Goal: Complete application form

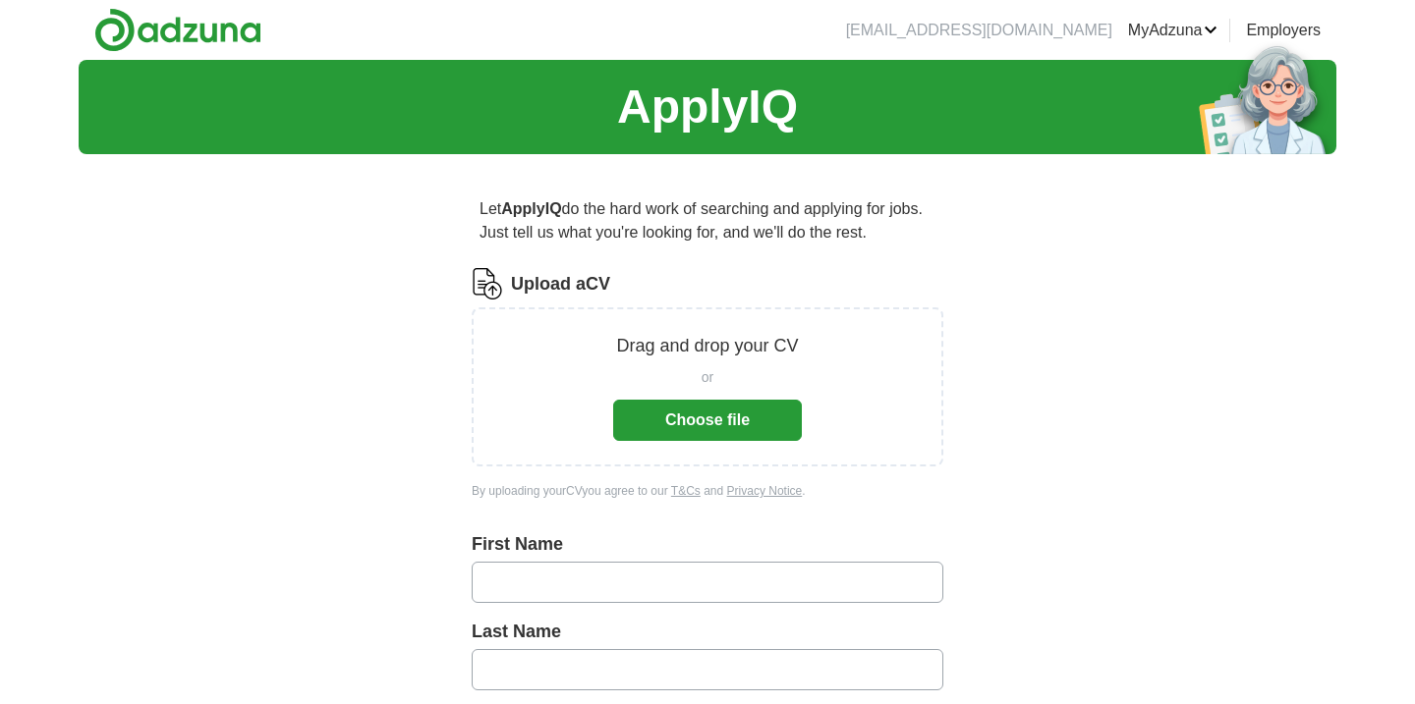
click at [710, 425] on button "Choose file" at bounding box center [707, 420] width 189 height 41
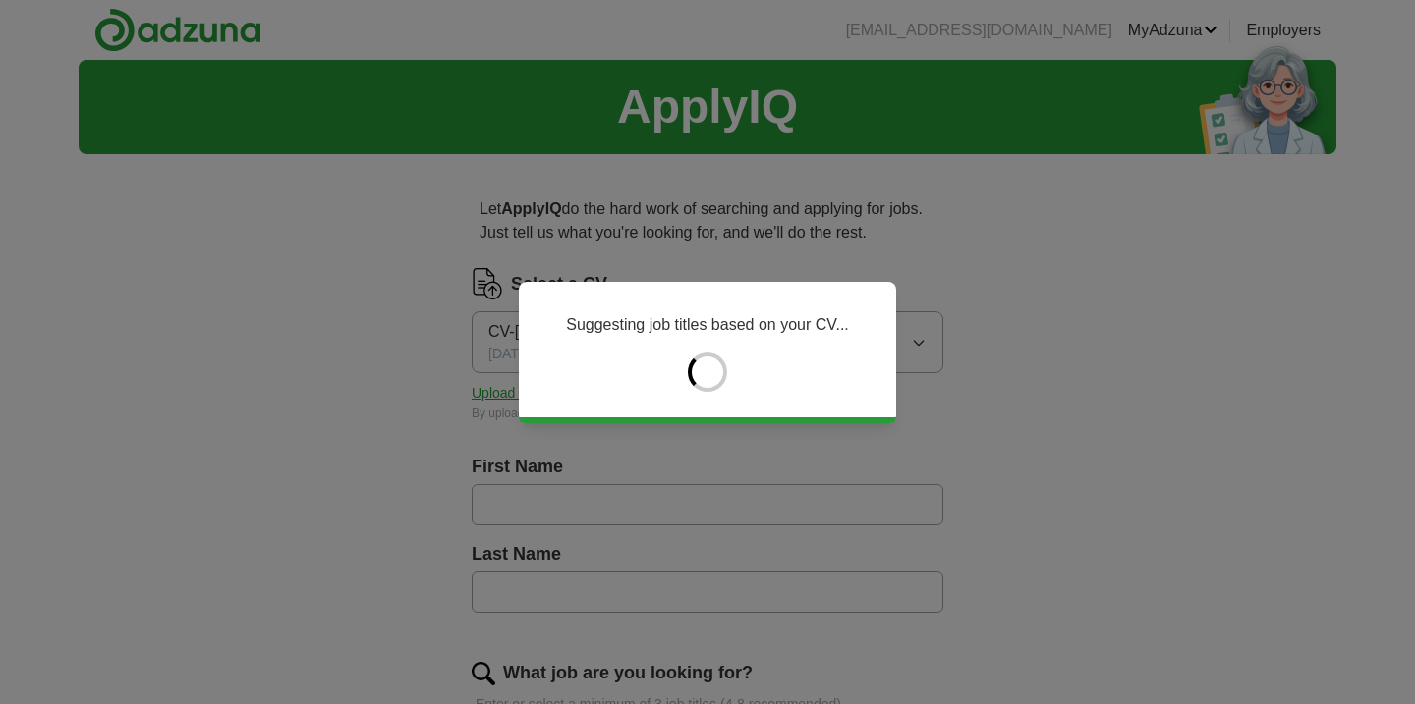
type input "****"
type input "*******"
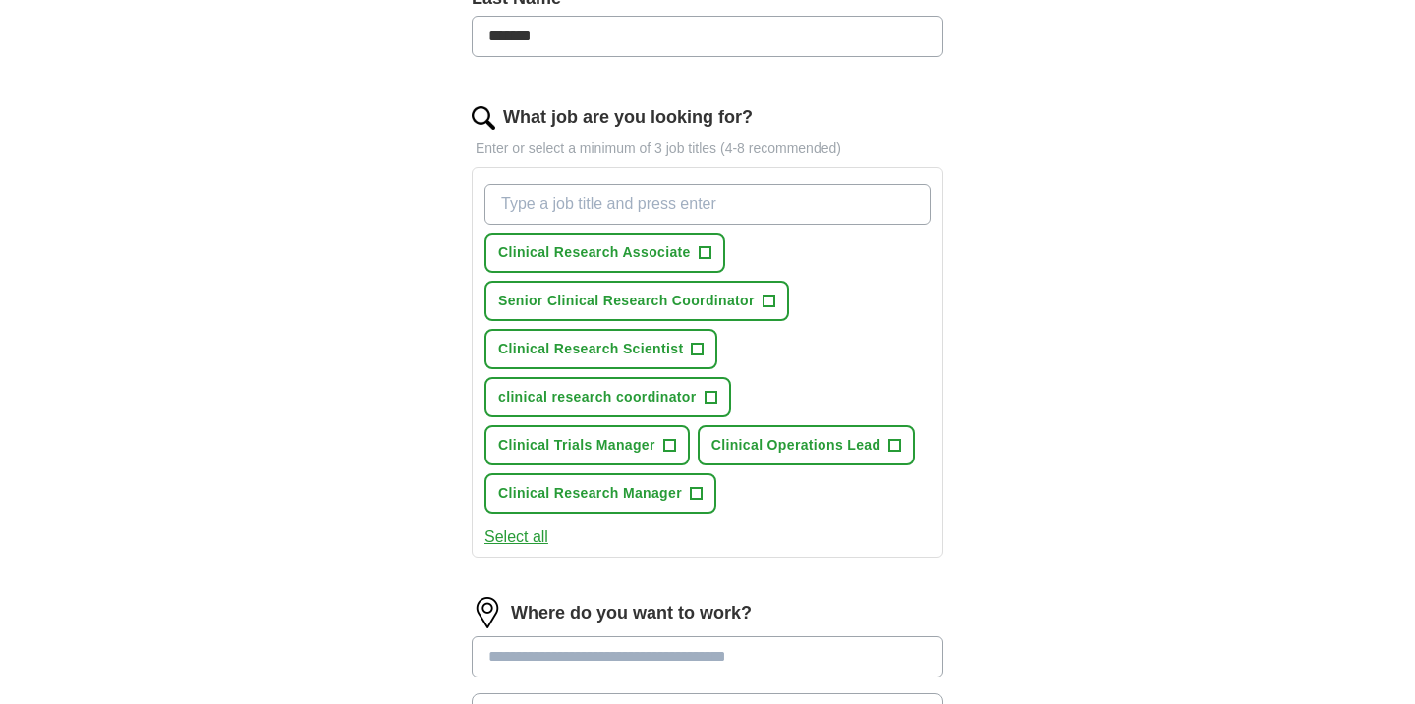
scroll to position [561, 0]
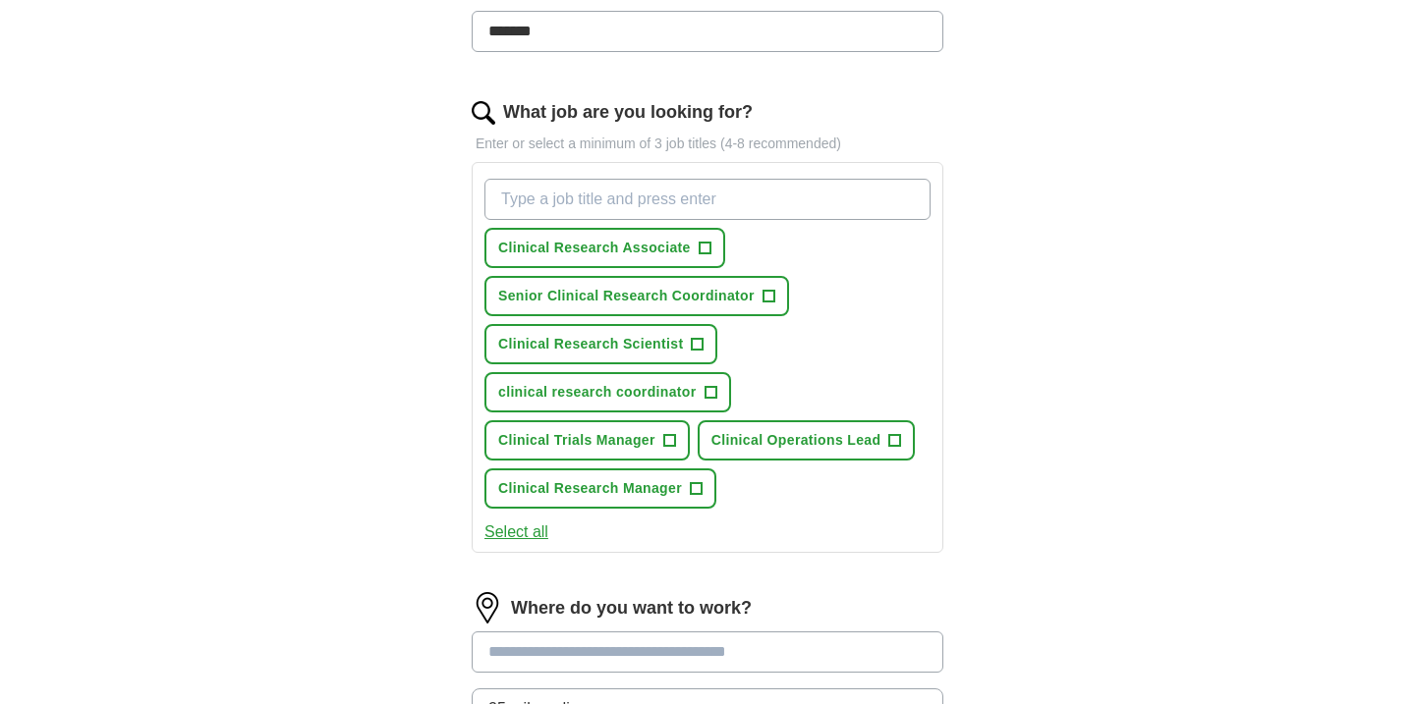
click at [804, 497] on div "Clinical Research Associate + Senior Clinical Research Coordinator + Clinical R…" at bounding box center [707, 344] width 454 height 346
click at [666, 442] on span "+" at bounding box center [669, 441] width 12 height 16
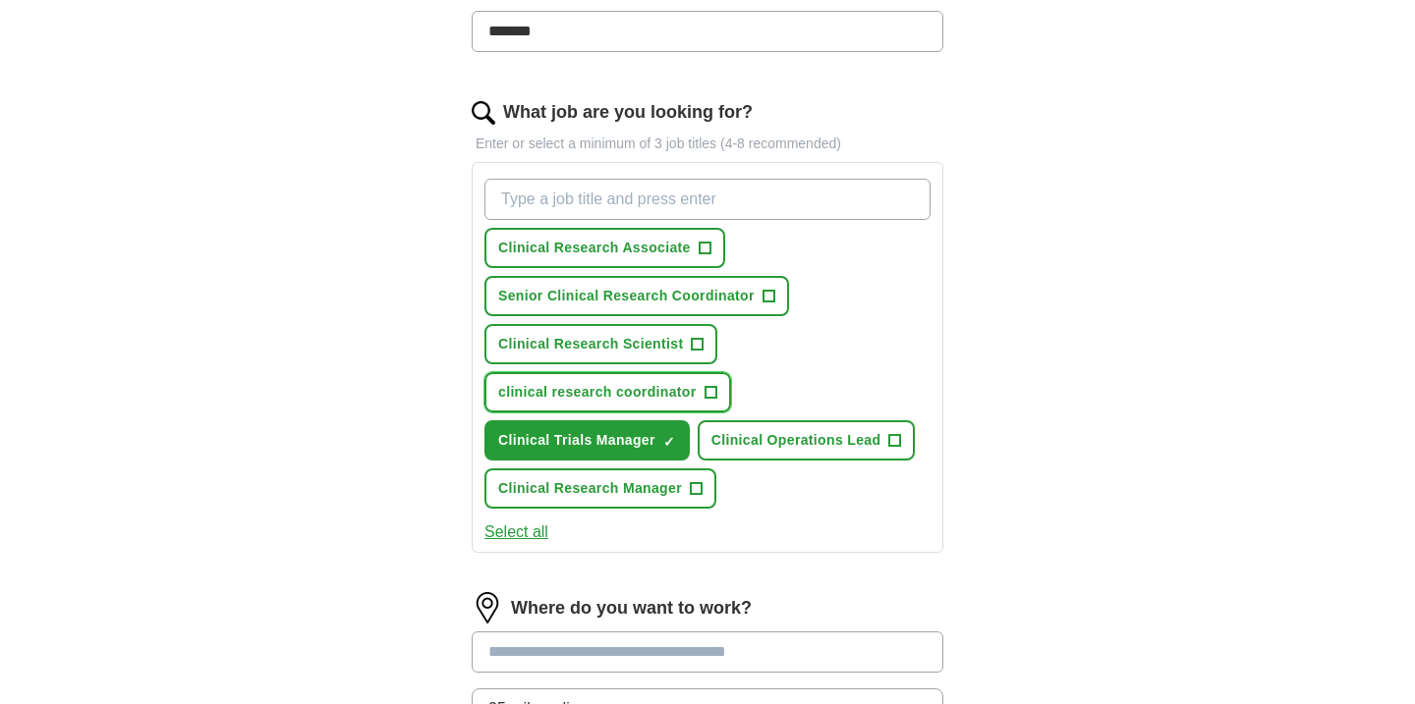
click at [711, 394] on span "+" at bounding box center [710, 393] width 12 height 16
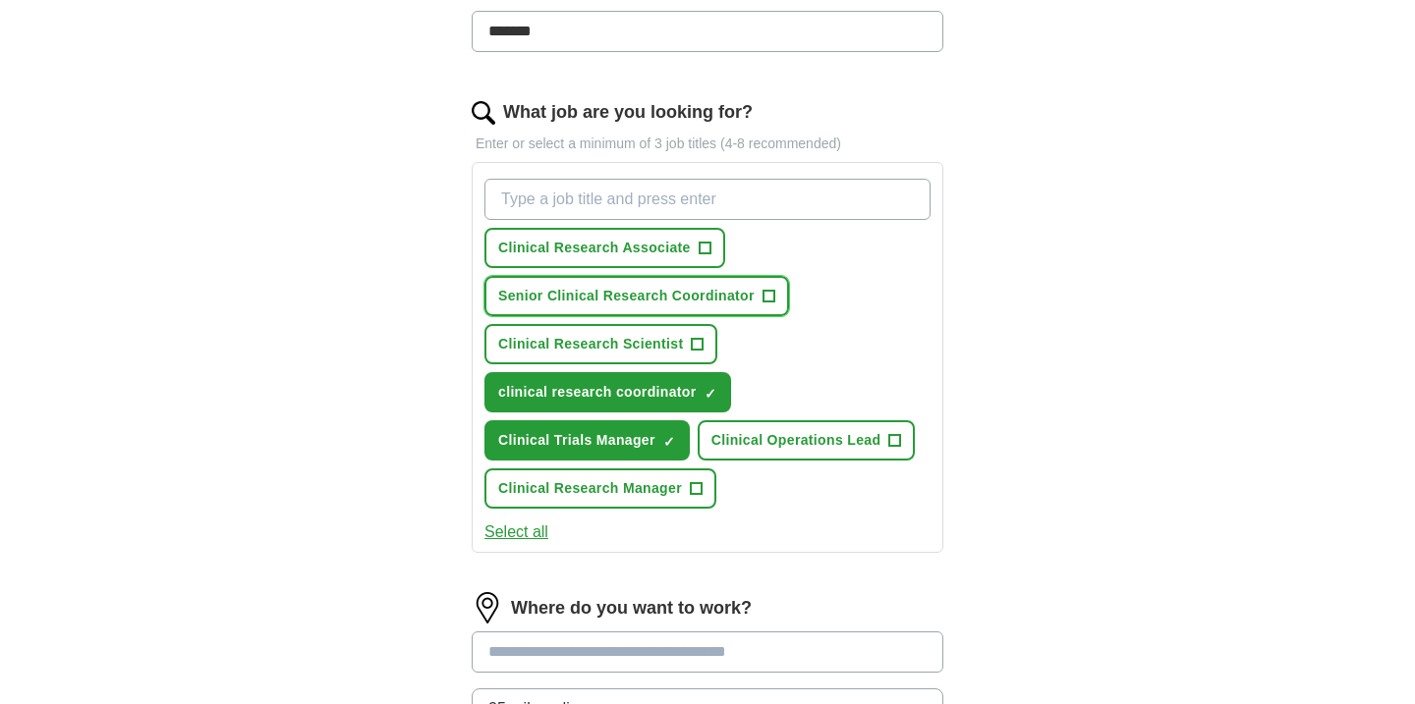
click at [763, 296] on span "+" at bounding box center [768, 297] width 12 height 16
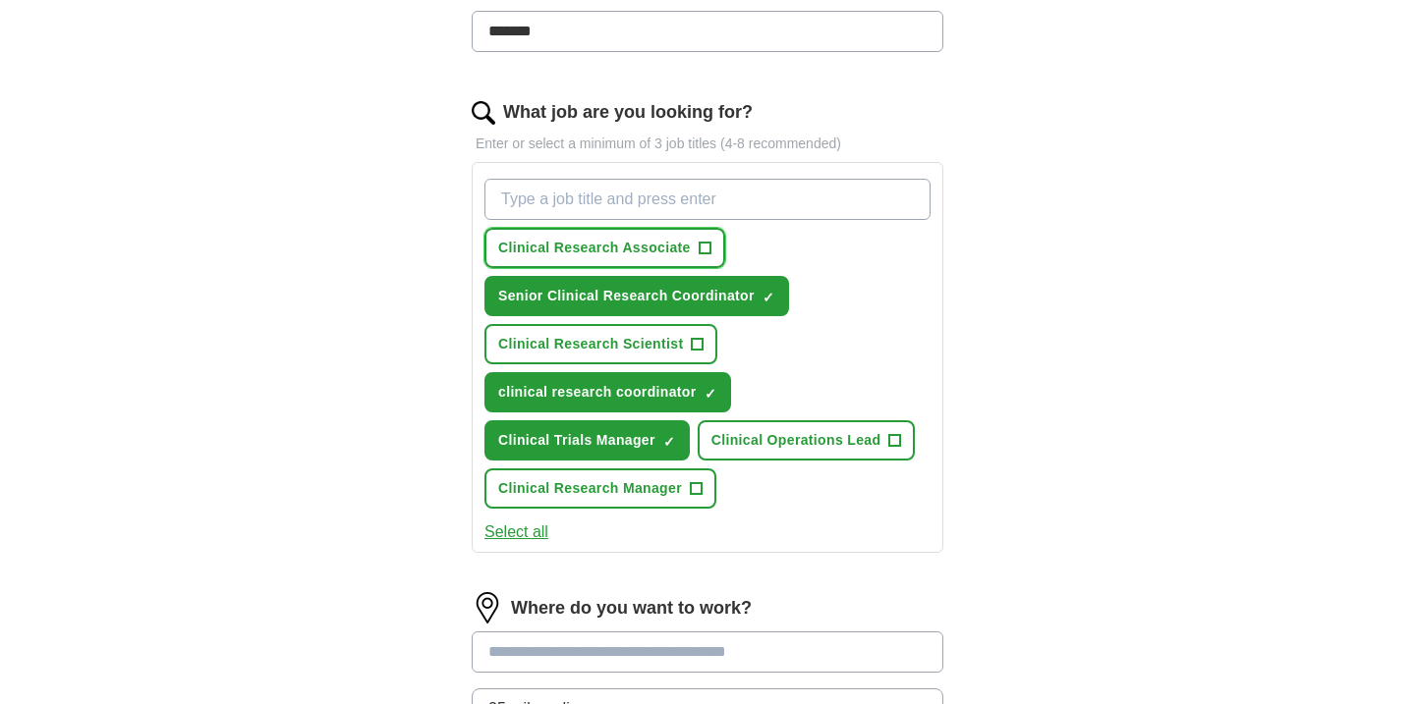
click at [709, 242] on span "+" at bounding box center [705, 249] width 12 height 16
click at [711, 204] on input "What job are you looking for?" at bounding box center [707, 199] width 446 height 41
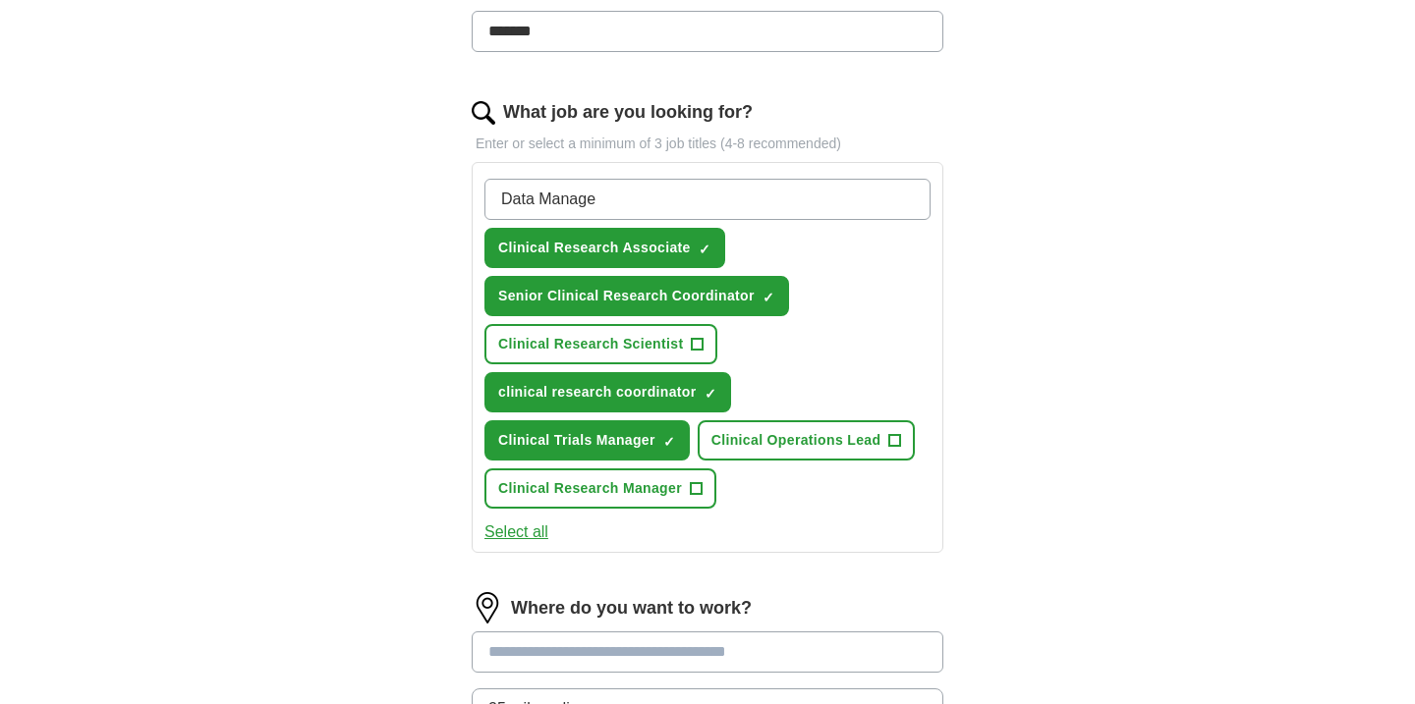
type input "Data Manager"
type input "Associate project manager"
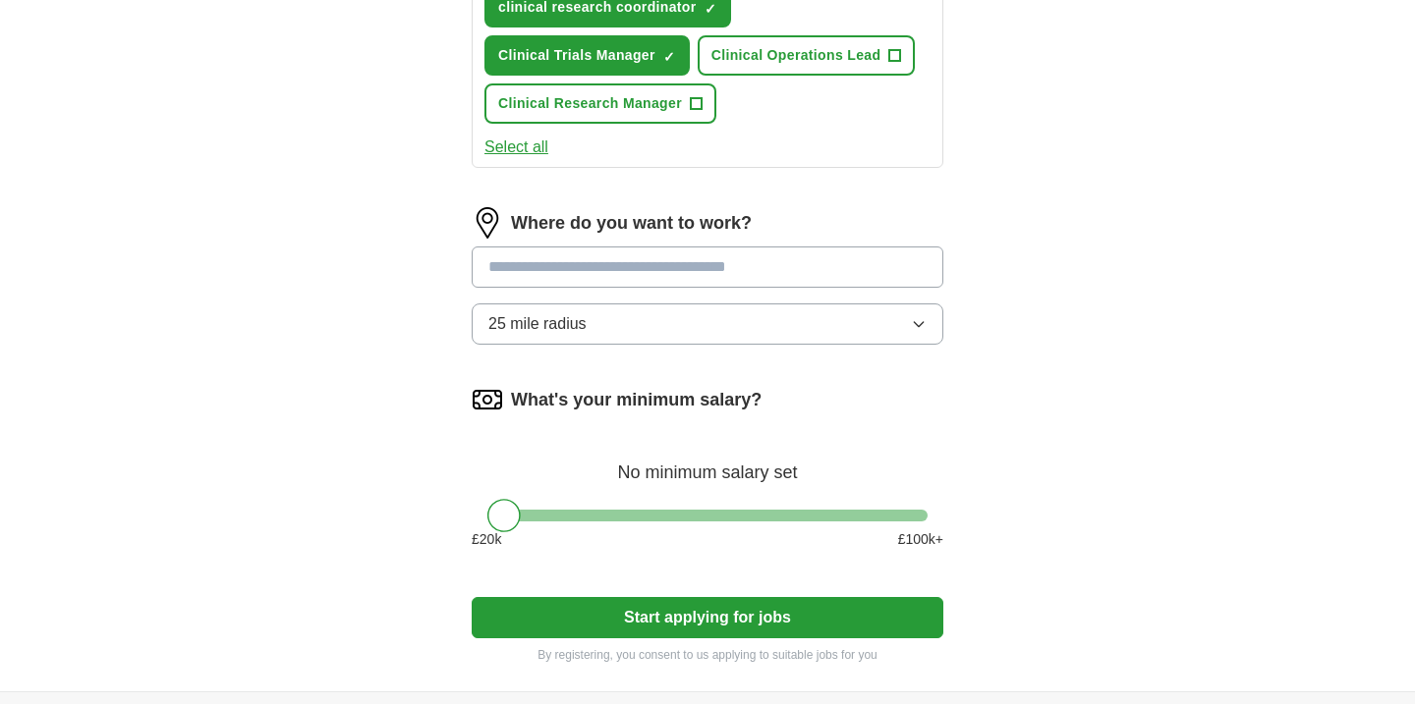
scroll to position [996, 0]
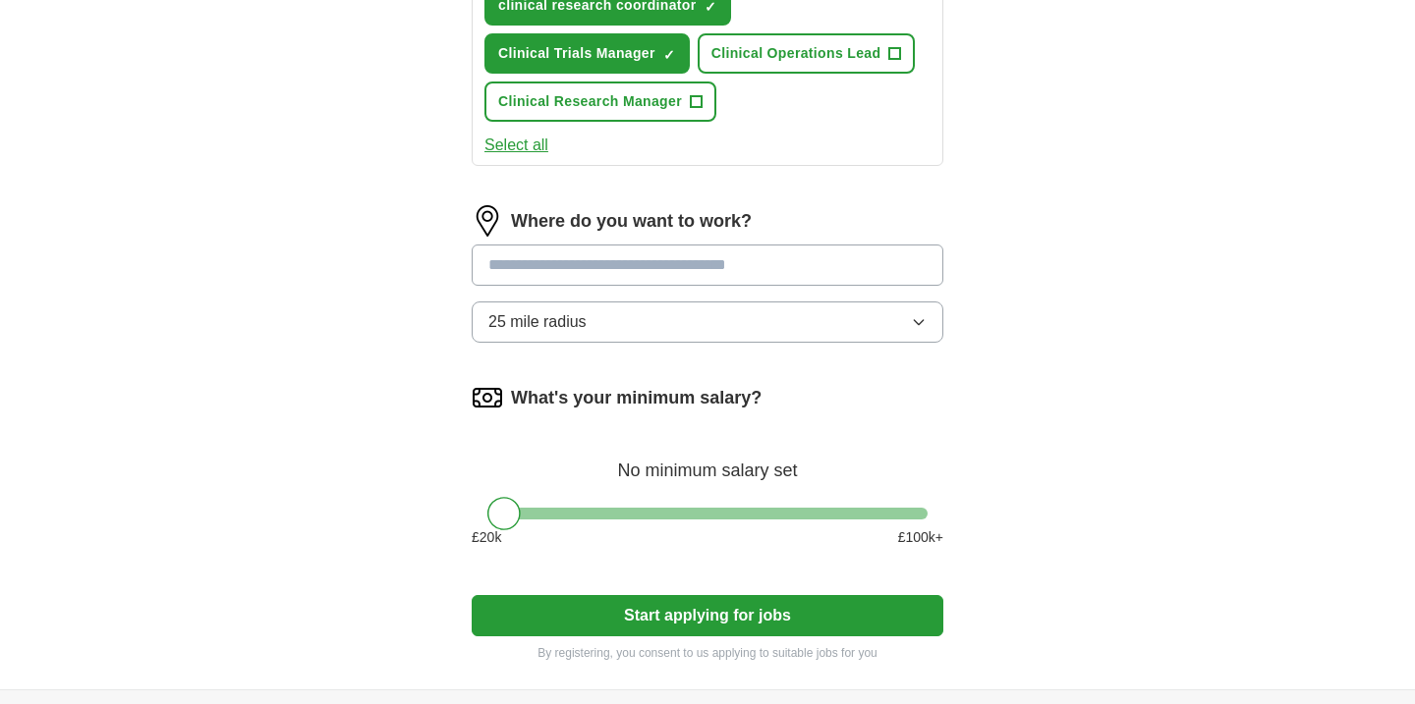
click at [668, 271] on input at bounding box center [708, 265] width 472 height 41
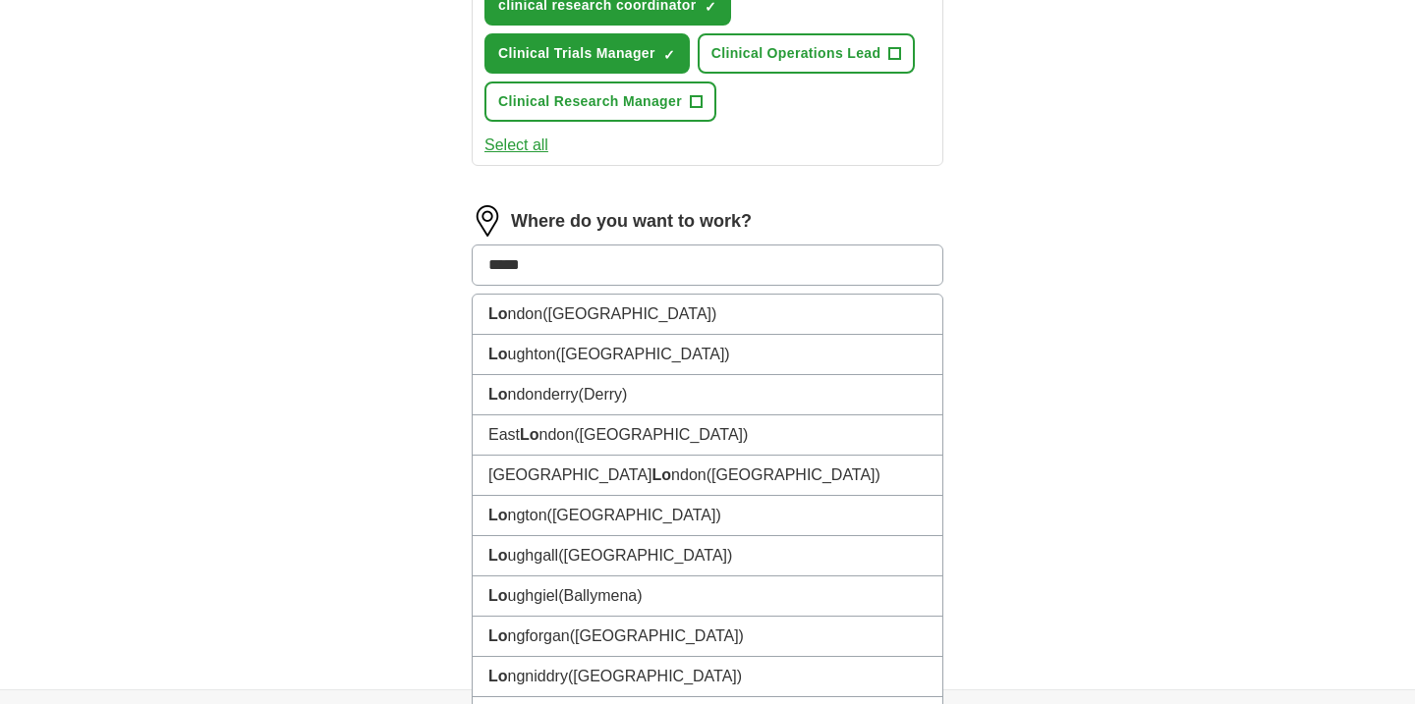
type input "******"
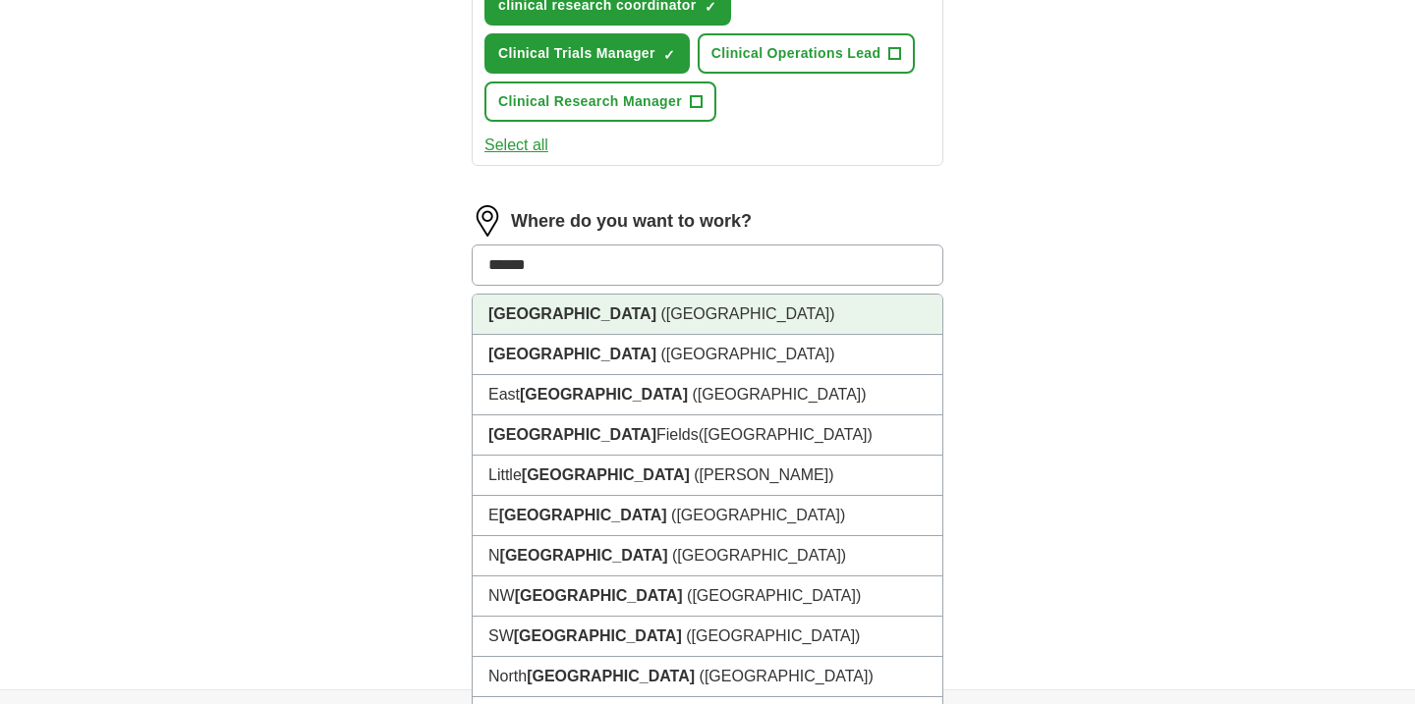
click at [633, 312] on li "[GEOGRAPHIC_DATA] ([GEOGRAPHIC_DATA])" at bounding box center [708, 315] width 470 height 40
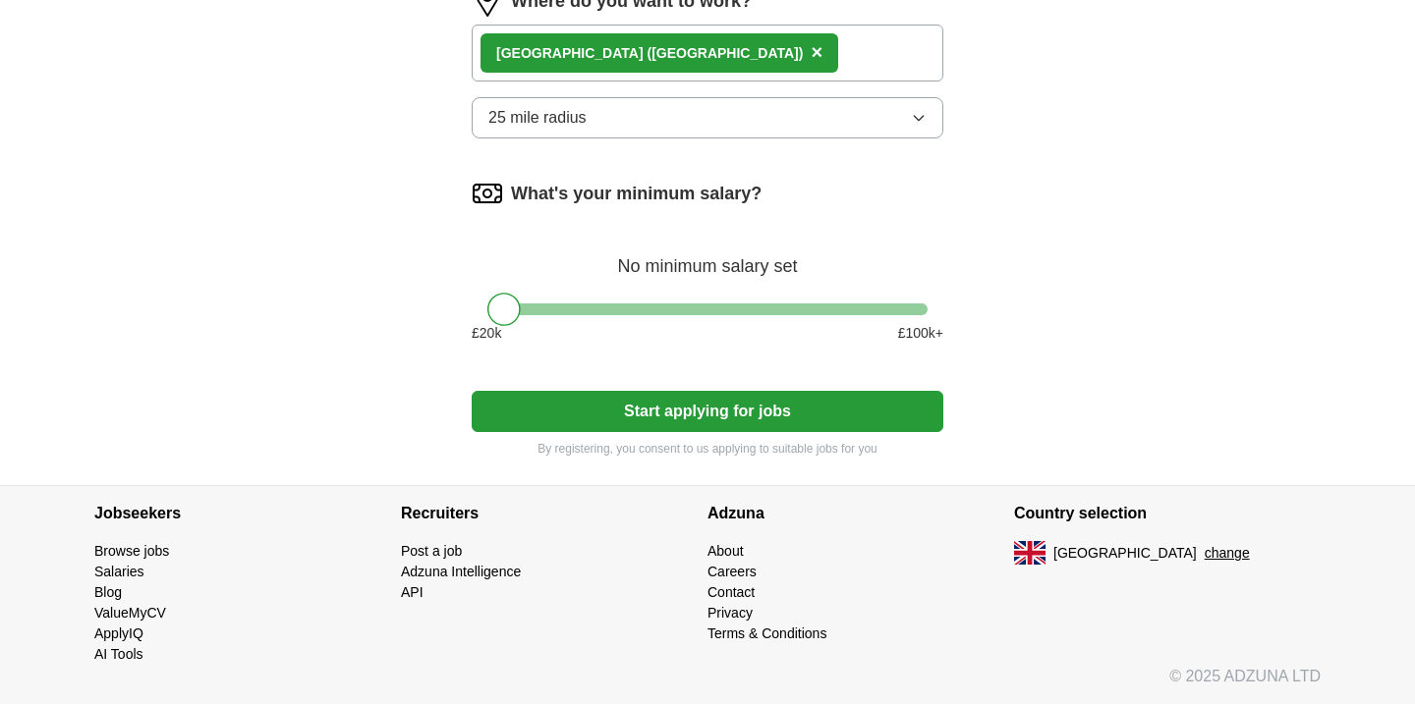
scroll to position [1219, 0]
click at [633, 312] on div at bounding box center [707, 310] width 440 height 12
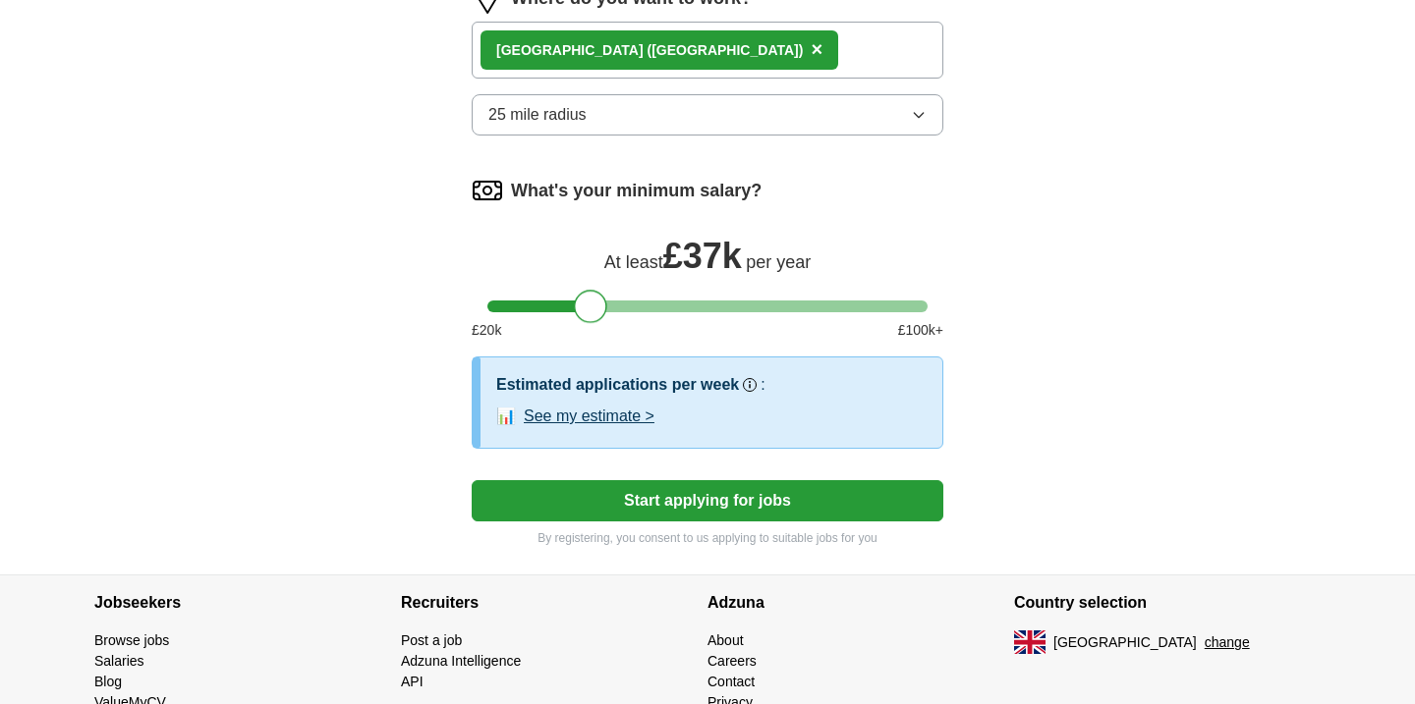
drag, startPoint x: 633, startPoint y: 312, endPoint x: 594, endPoint y: 312, distance: 38.3
click at [594, 312] on div at bounding box center [590, 306] width 33 height 33
click at [577, 306] on div at bounding box center [580, 306] width 33 height 33
click at [708, 504] on button "Start applying for jobs" at bounding box center [708, 500] width 472 height 41
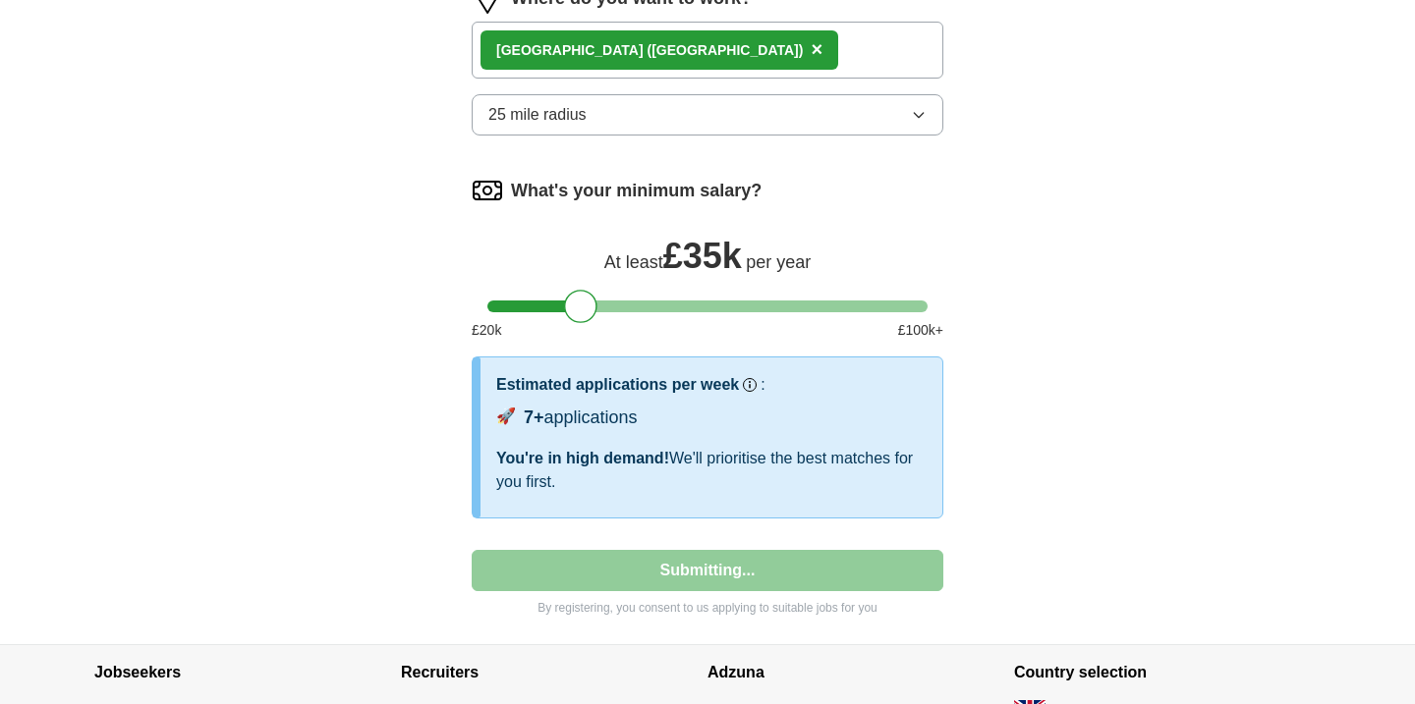
select select "**"
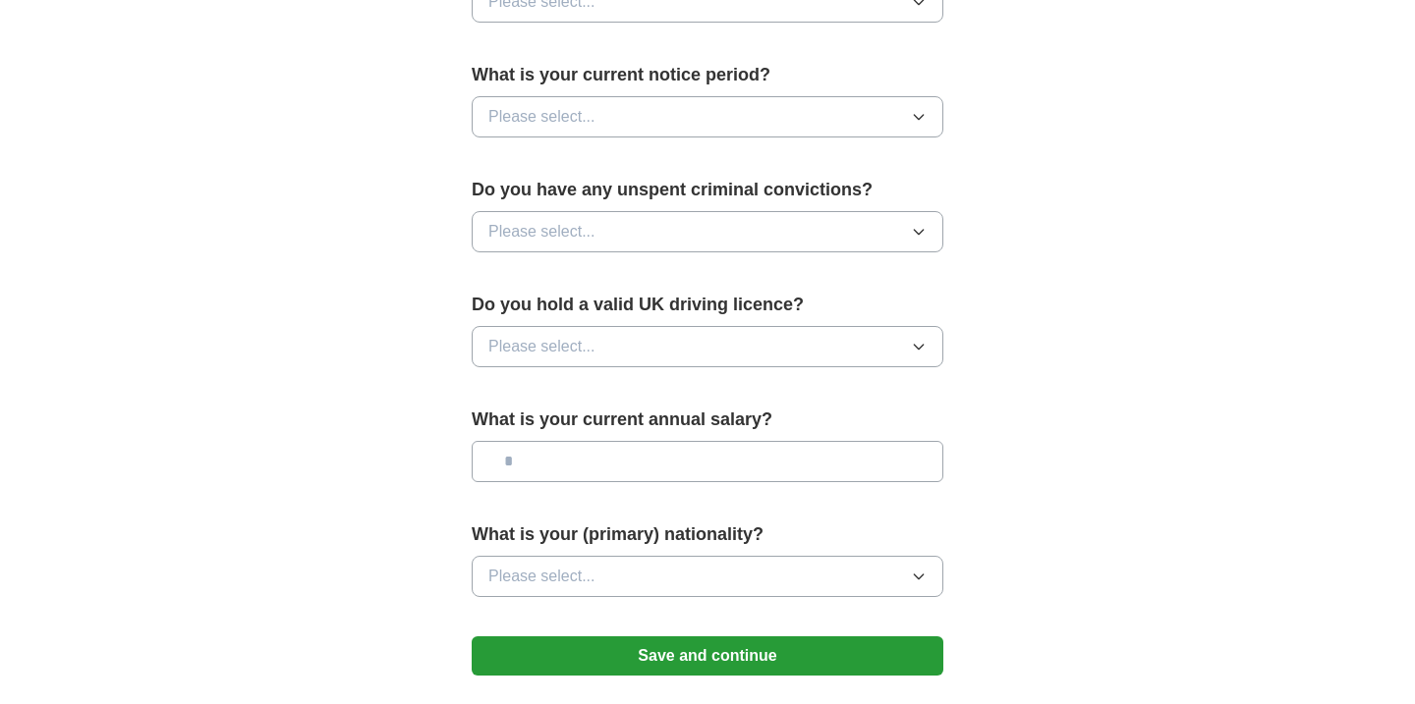
scroll to position [1098, 0]
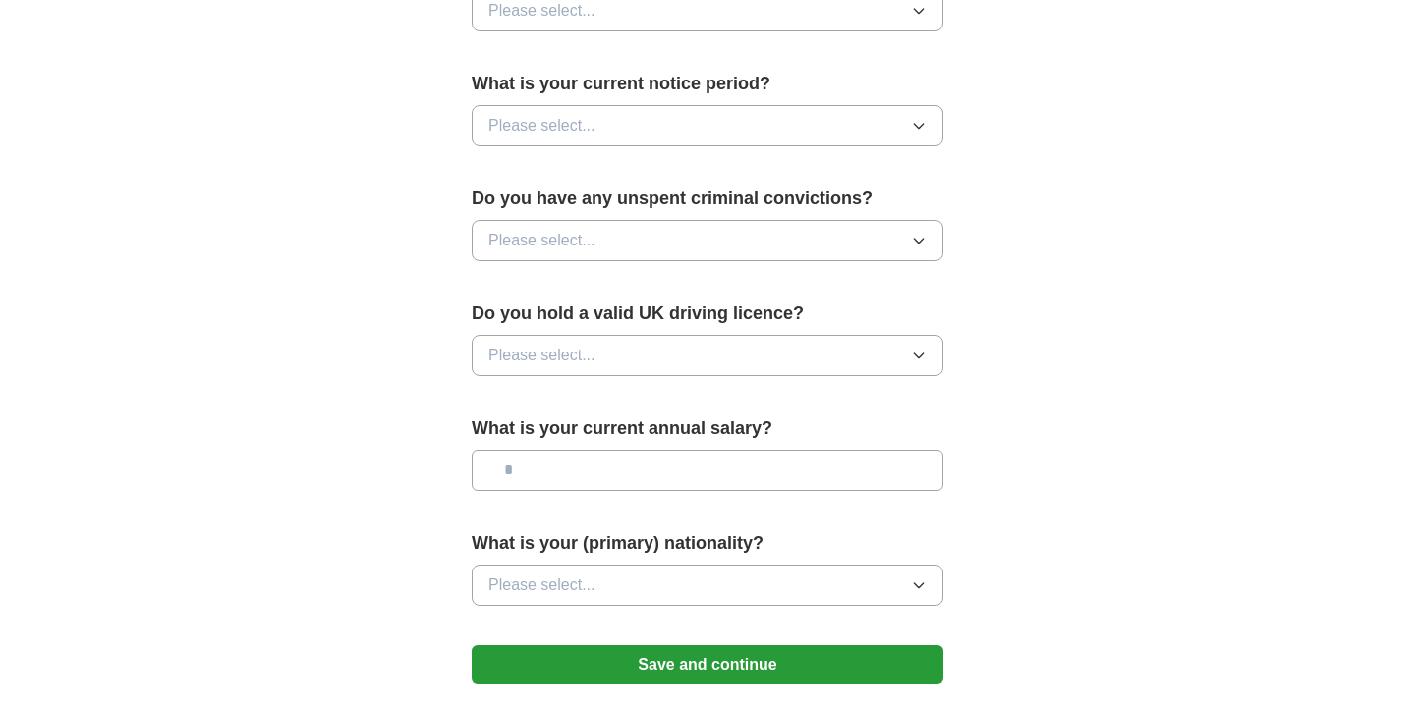
click at [685, 343] on button "Please select..." at bounding box center [708, 355] width 472 height 41
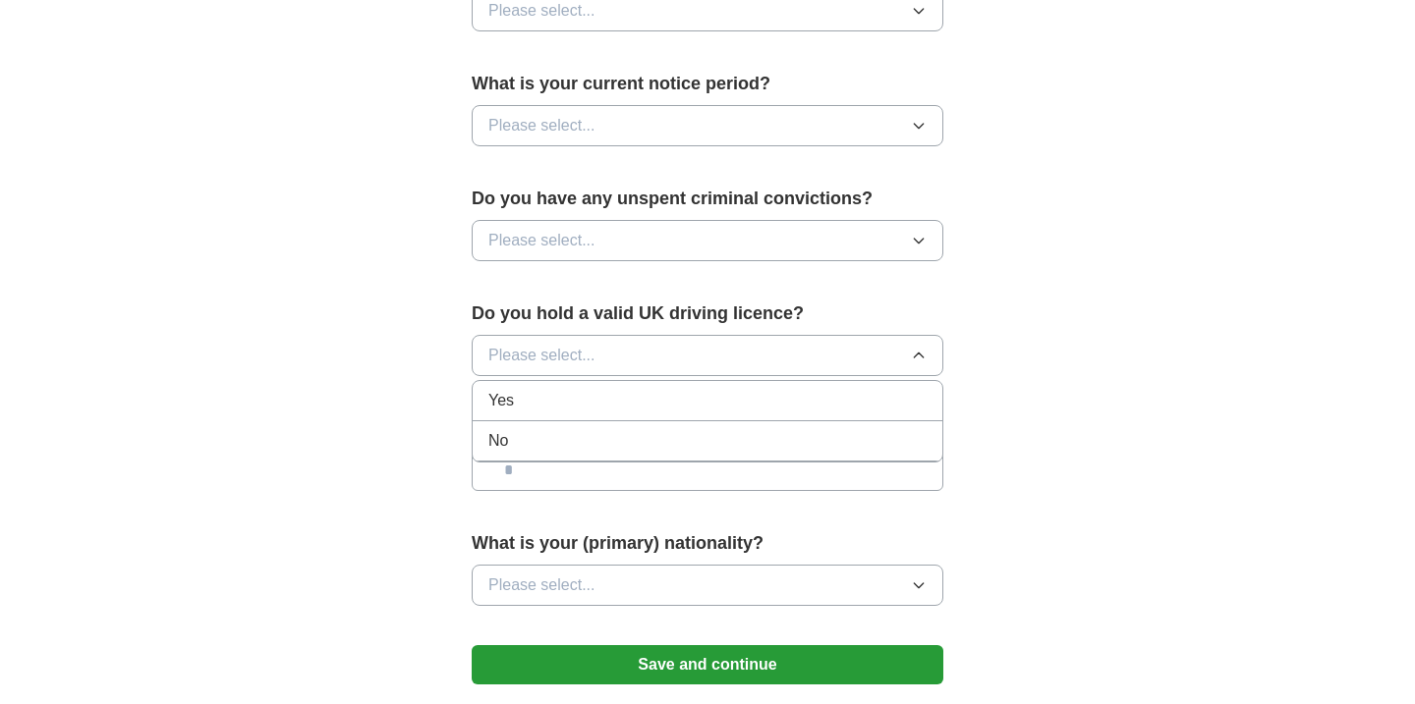
click at [613, 405] on div "Yes" at bounding box center [707, 401] width 438 height 24
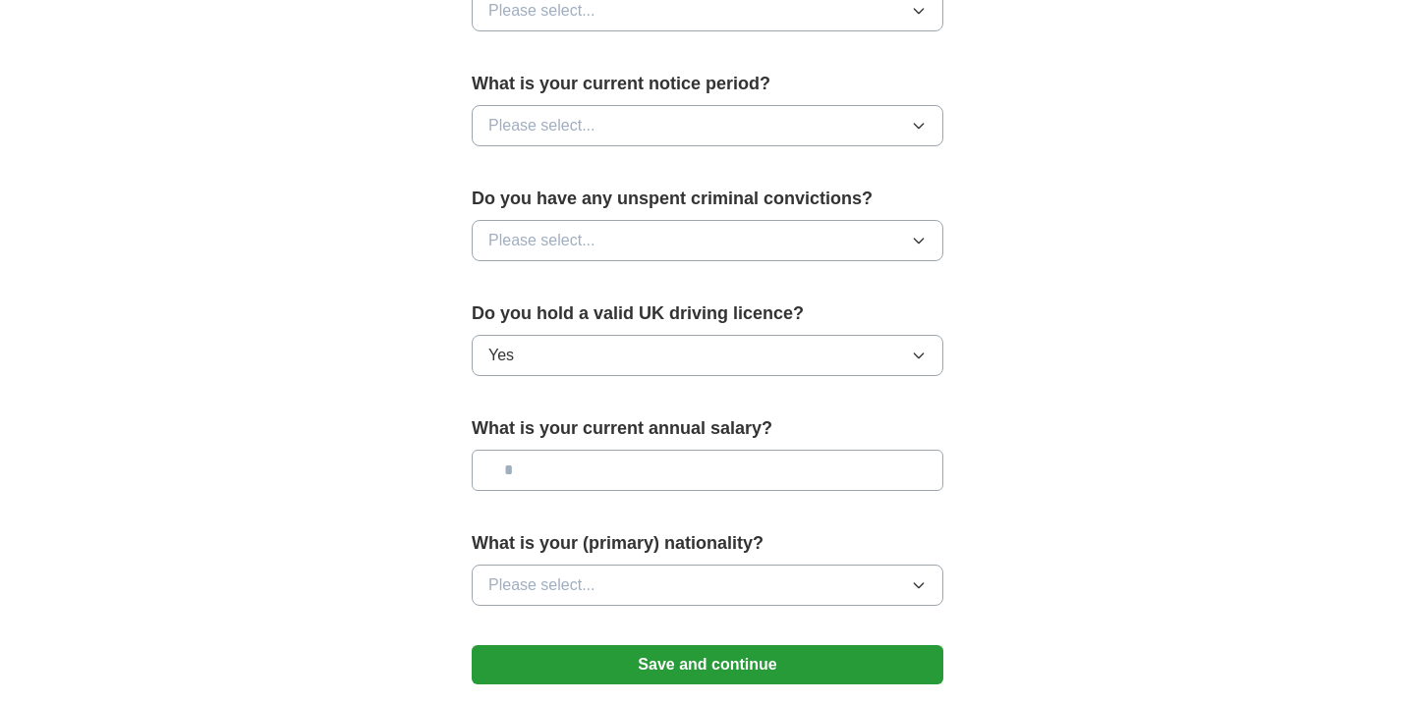
click at [687, 241] on button "Please select..." at bounding box center [708, 240] width 472 height 41
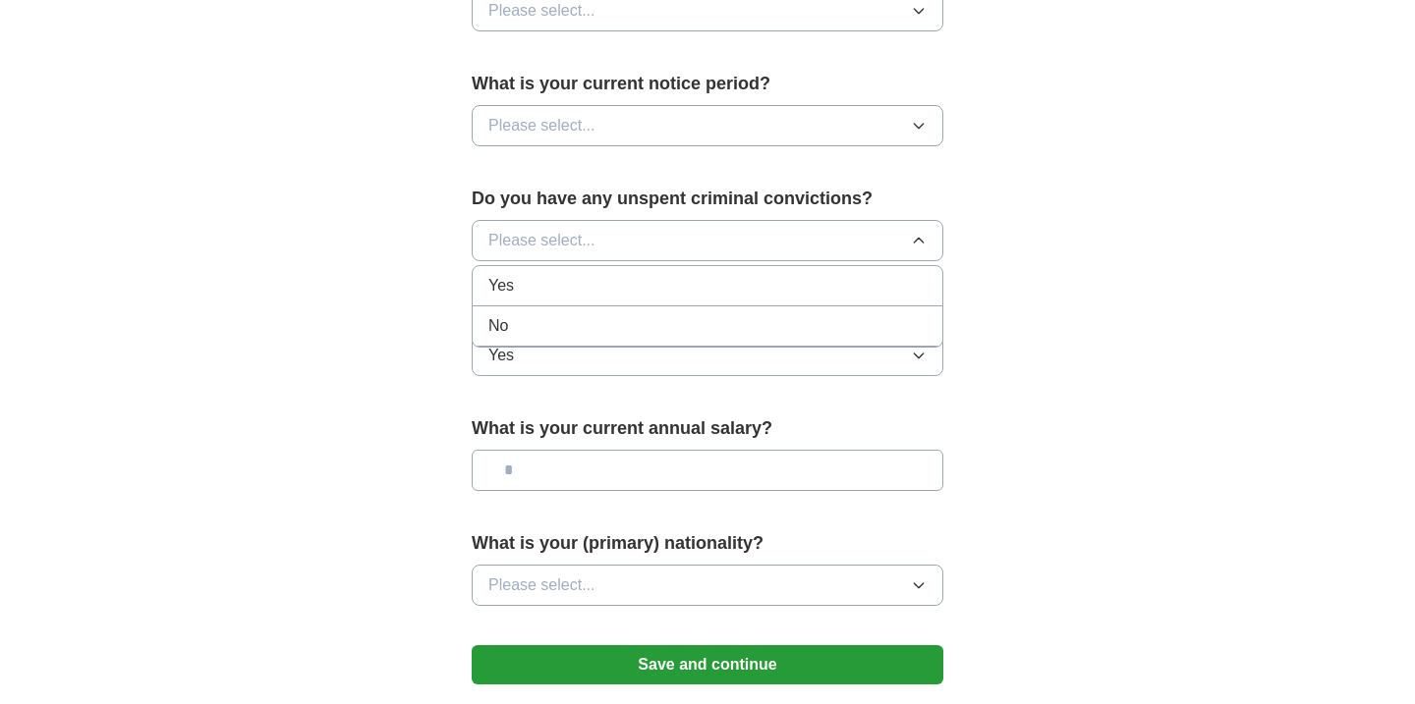
click at [612, 314] on div "No" at bounding box center [707, 326] width 438 height 24
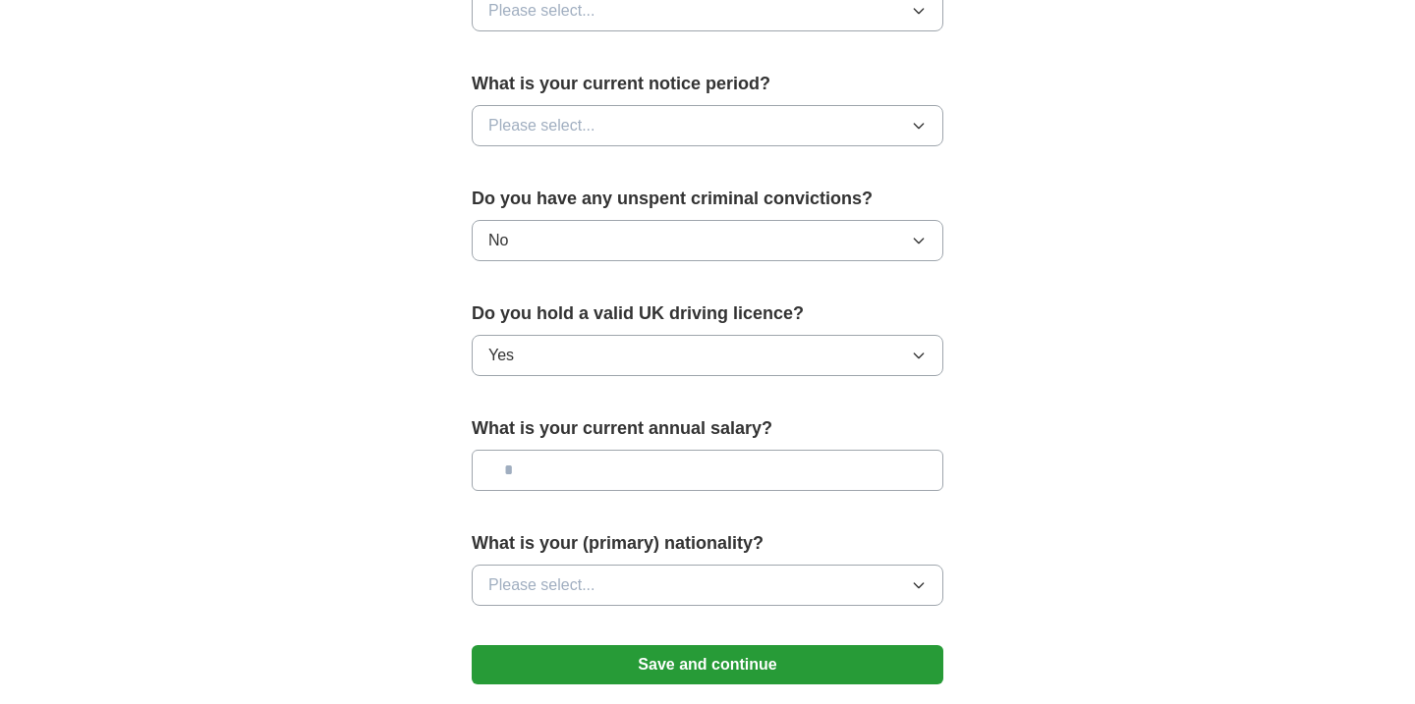
click at [666, 133] on button "Please select..." at bounding box center [708, 125] width 472 height 41
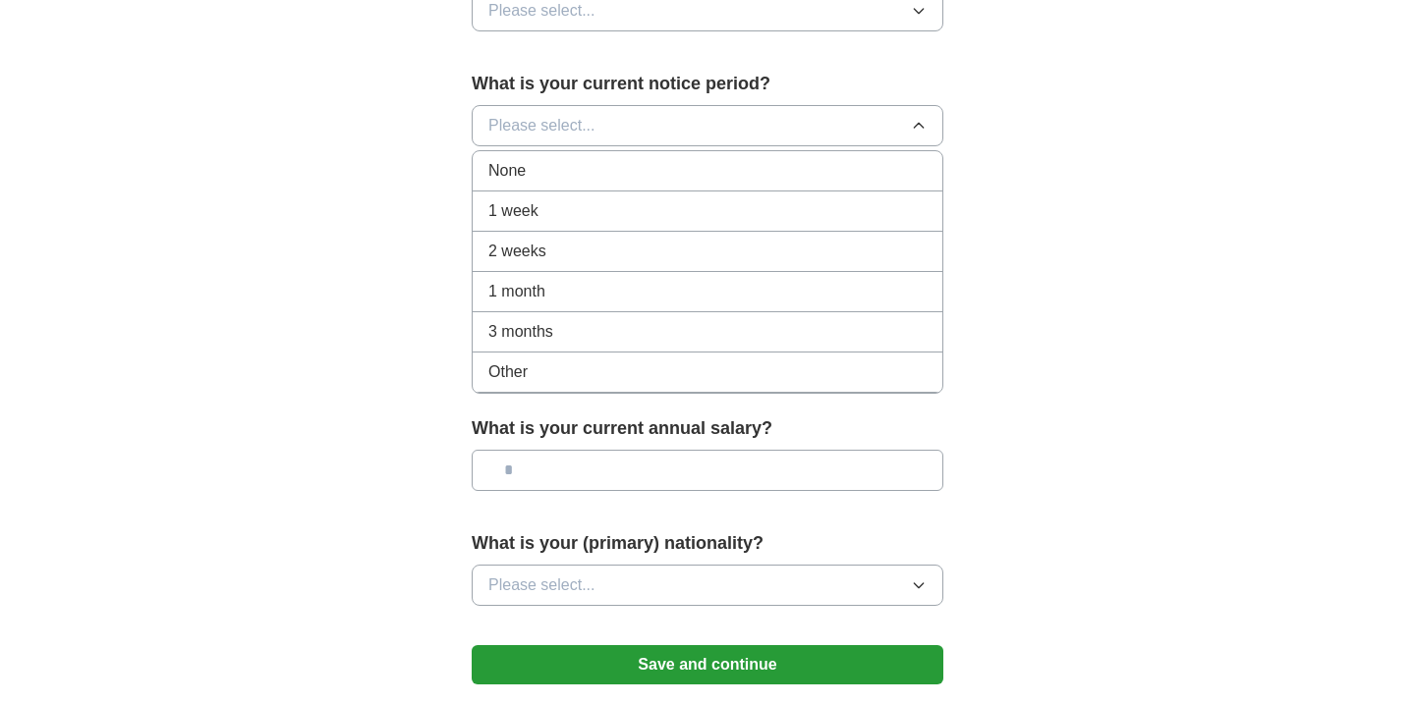
click at [610, 169] on div "None" at bounding box center [707, 171] width 438 height 24
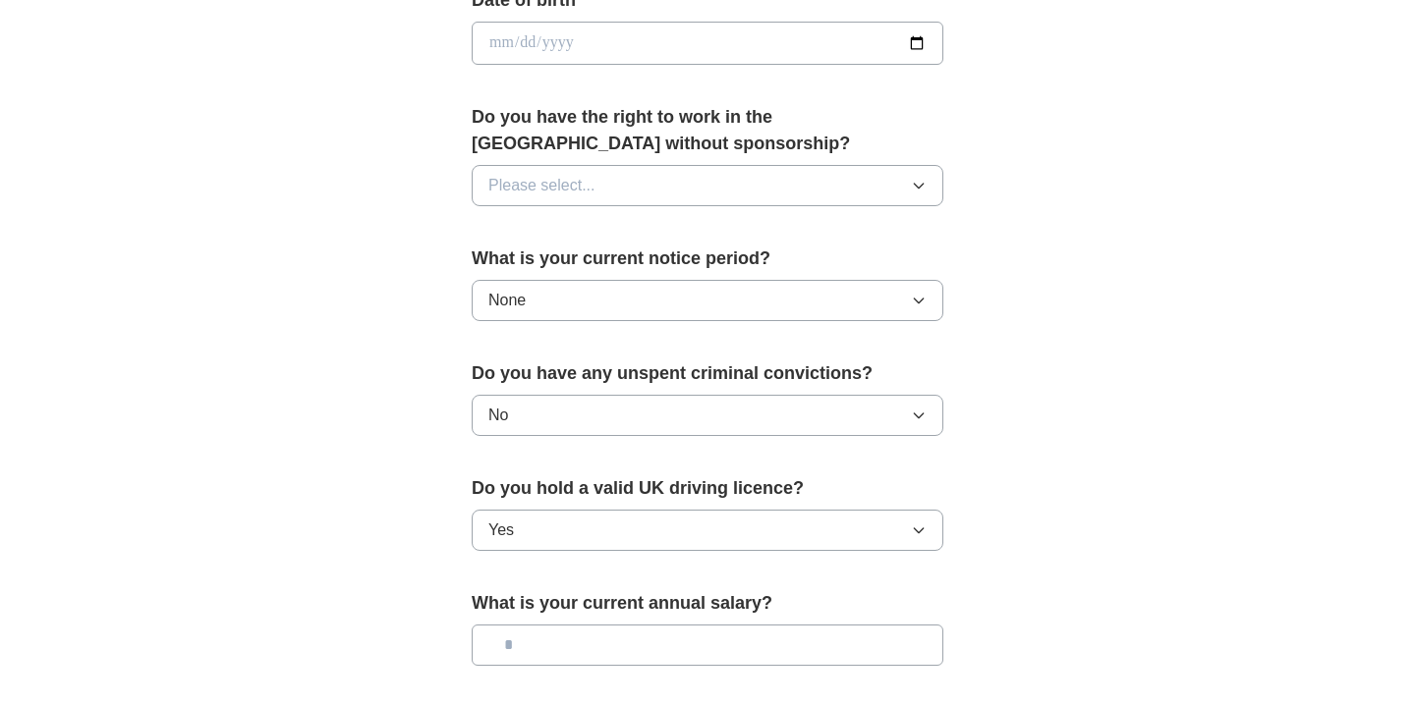
scroll to position [916, 0]
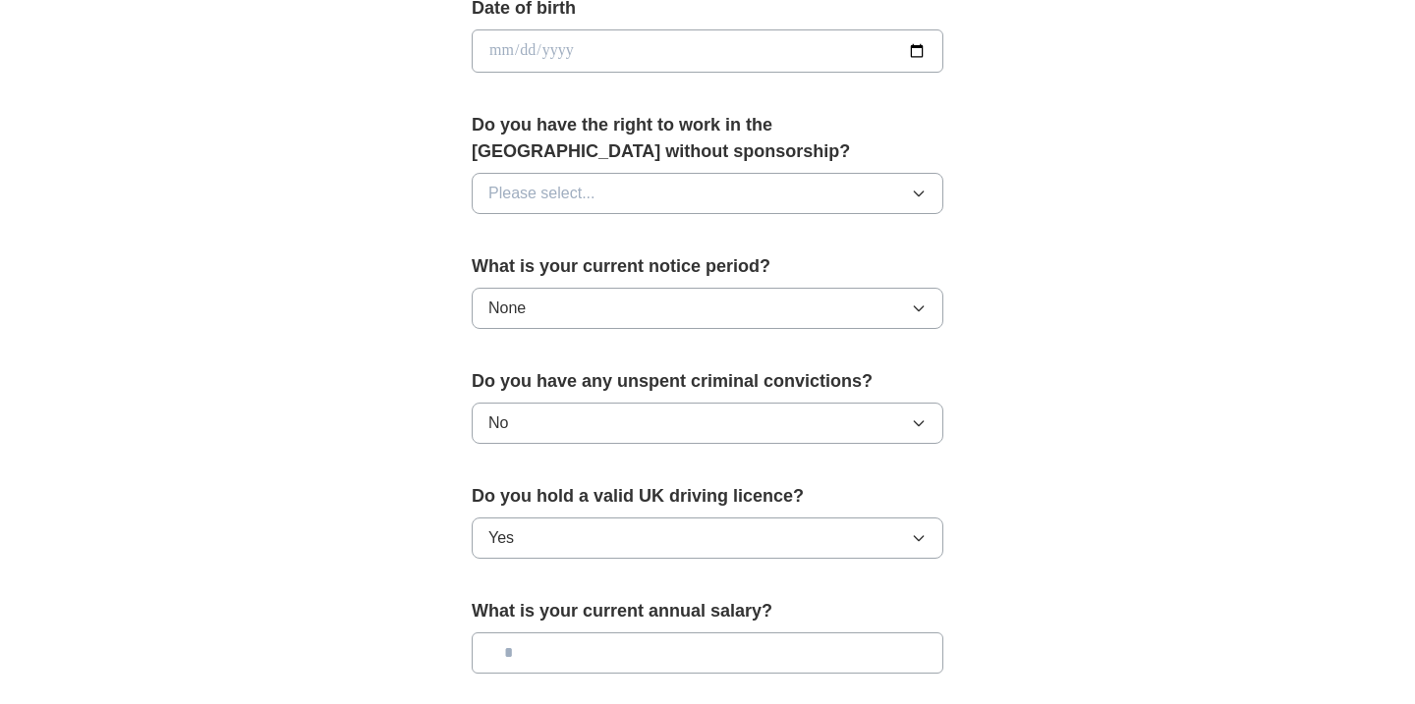
click at [610, 169] on div "Do you have the right to work in the [GEOGRAPHIC_DATA] without sponsorship? Ple…" at bounding box center [708, 171] width 472 height 118
click at [610, 190] on button "Please select..." at bounding box center [708, 193] width 472 height 41
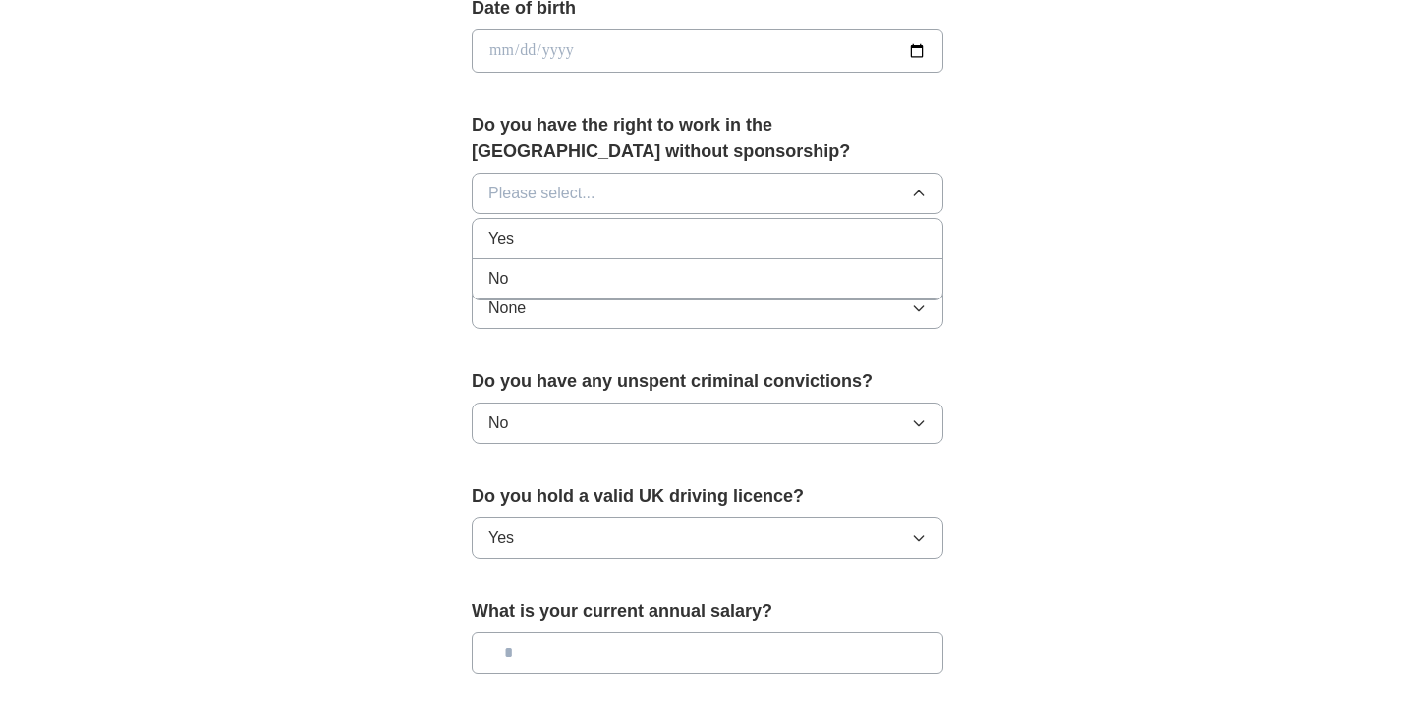
click at [568, 234] on div "Yes" at bounding box center [707, 239] width 438 height 24
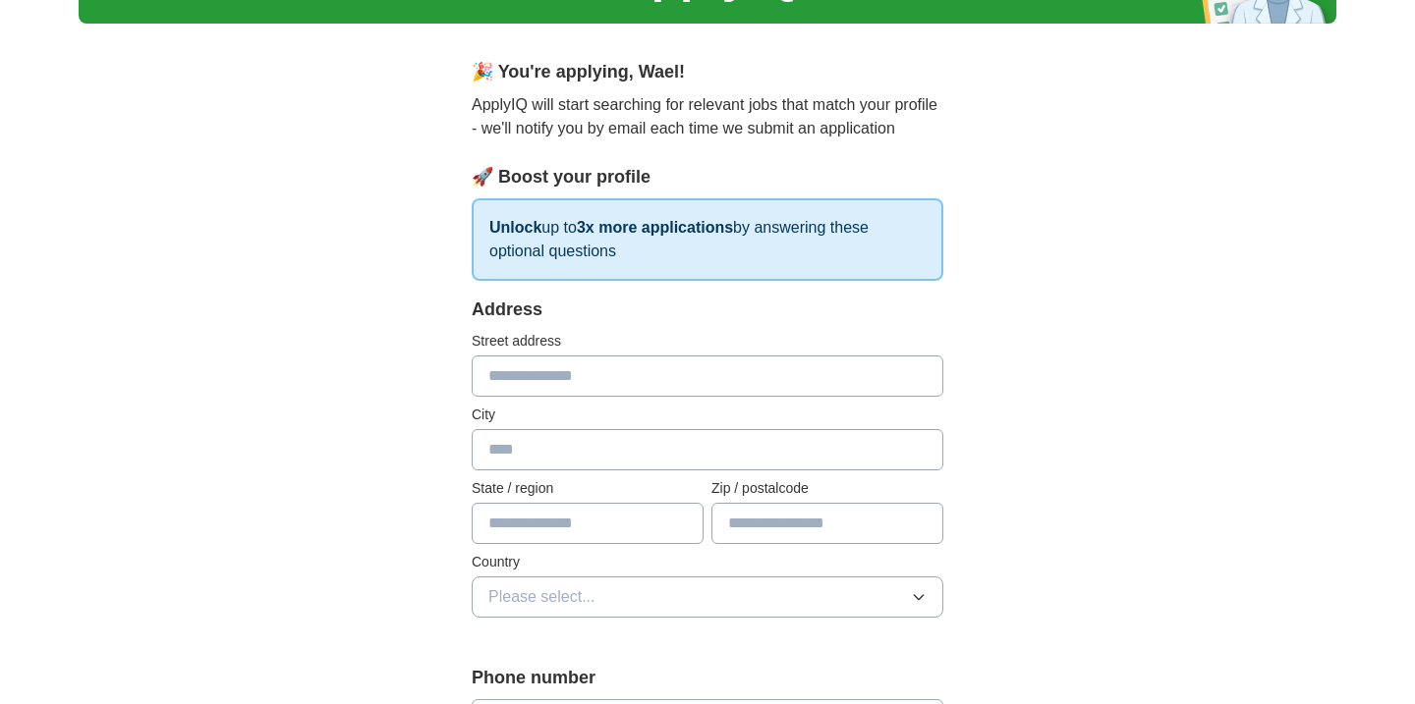
scroll to position [127, 0]
